Goal: Task Accomplishment & Management: Complete application form

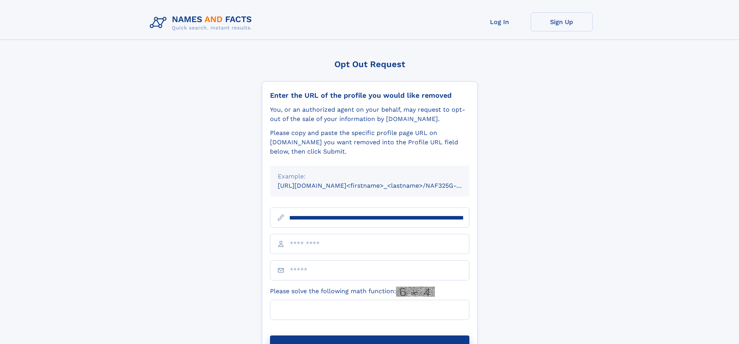
scroll to position [0, 99]
type input "**********"
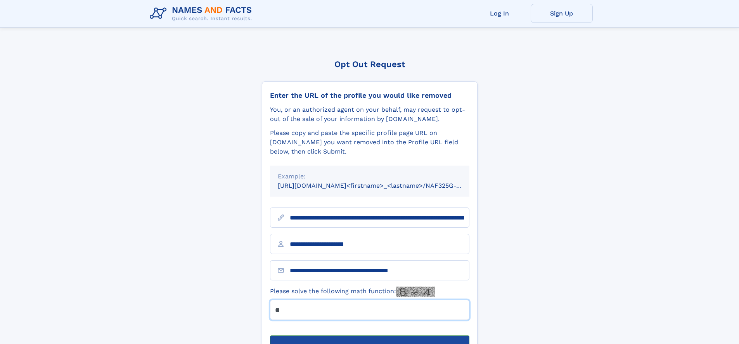
type input "**"
click at [369, 336] on button "Submit Opt Out Request" at bounding box center [369, 348] width 199 height 25
